Goal: Task Accomplishment & Management: Use online tool/utility

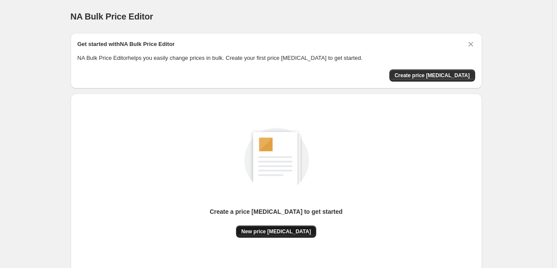
click at [285, 228] on span "New price change job" at bounding box center [276, 231] width 70 height 7
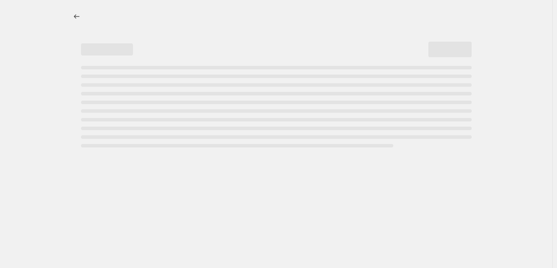
select select "percentage"
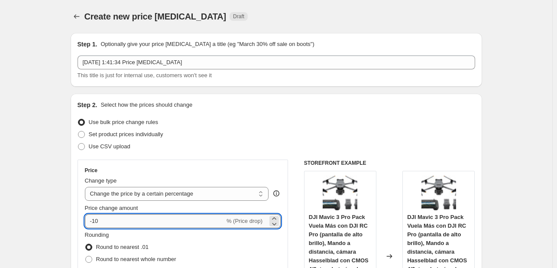
click at [154, 216] on input "-10" at bounding box center [155, 221] width 140 height 14
type input "-1"
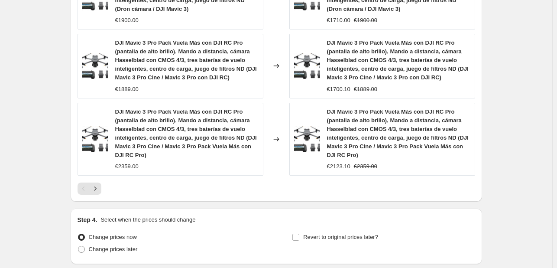
scroll to position [767, 0]
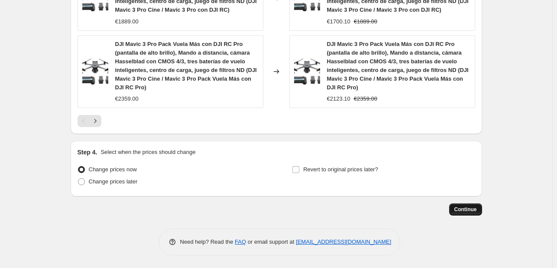
type input "-35"
click at [478, 205] on button "Continue" at bounding box center [465, 209] width 33 height 12
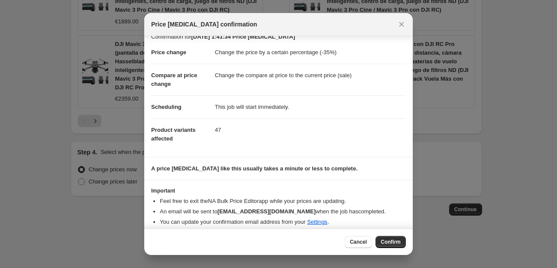
scroll to position [16, 0]
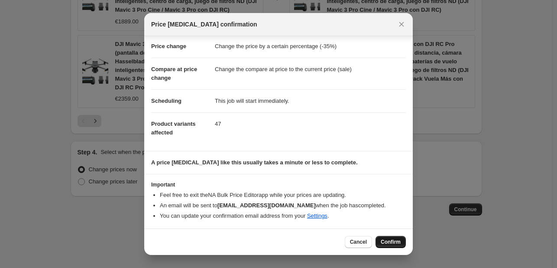
click at [389, 238] on button "Confirm" at bounding box center [390, 242] width 30 height 12
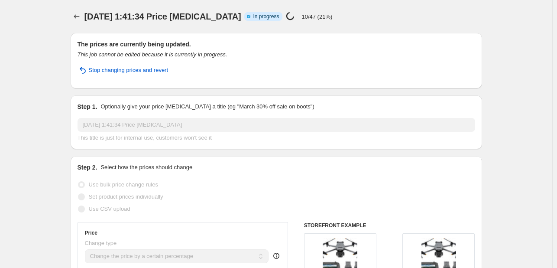
select select "percentage"
